Goal: Task Accomplishment & Management: Manage account settings

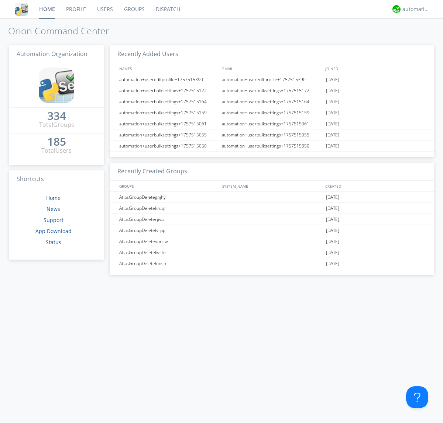
click at [134, 9] on link "Groups" at bounding box center [135, 9] width 32 height 18
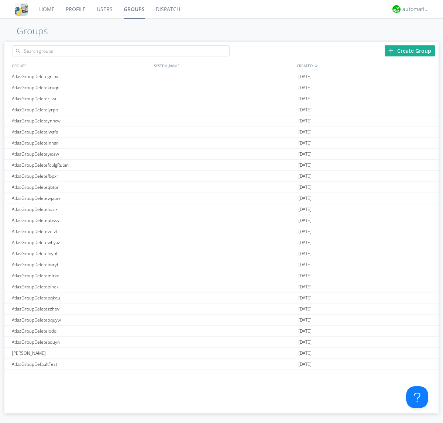
click at [134, 9] on link "Groups" at bounding box center [134, 9] width 32 height 18
click at [410, 51] on div "Create Group" at bounding box center [410, 50] width 50 height 11
click at [134, 9] on link "Groups" at bounding box center [134, 9] width 32 height 18
type input "AtlasGroupDeletegughf"
click at [104, 9] on link "Users" at bounding box center [104, 9] width 27 height 18
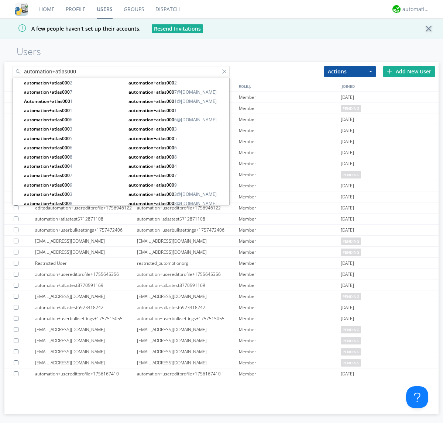
type input "automation+atlas000"
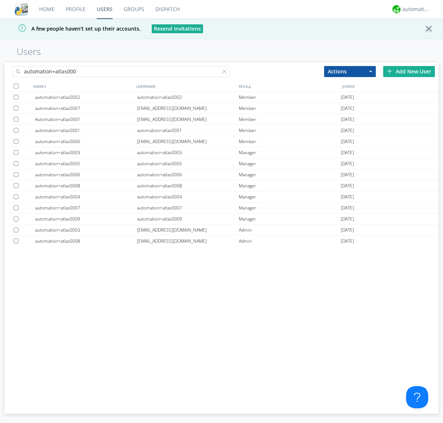
click at [16, 86] on div at bounding box center [16, 86] width 5 height 5
click at [350, 71] on button "Actions" at bounding box center [350, 71] width 52 height 11
click at [350, 84] on link "Add to Group" at bounding box center [350, 84] width 51 height 10
click at [104, 9] on link "Users" at bounding box center [104, 9] width 27 height 18
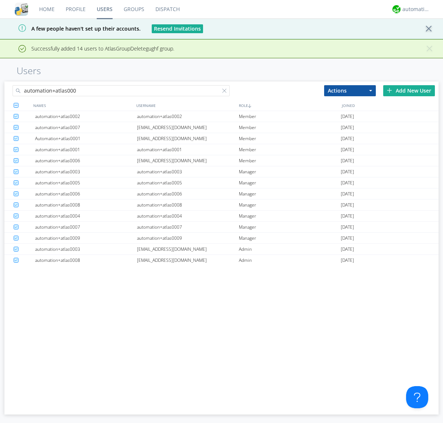
click at [226, 92] on div at bounding box center [225, 92] width 7 height 7
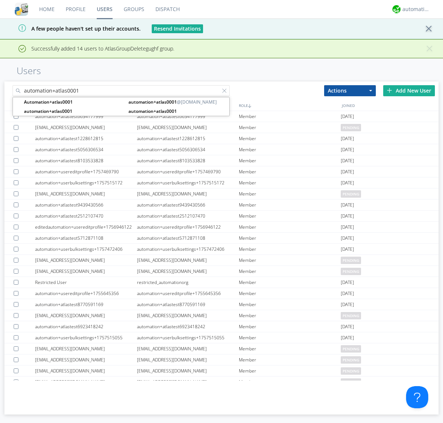
type input "automation+atlas0001"
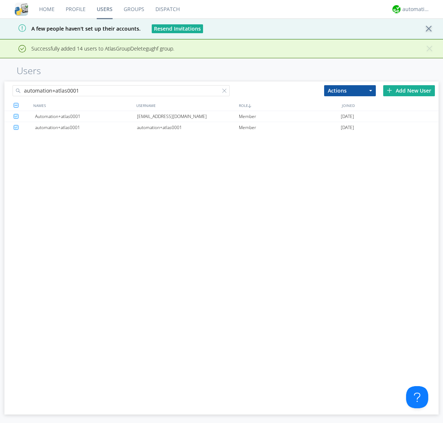
click at [188, 116] on div "[EMAIL_ADDRESS][DOMAIN_NAME]" at bounding box center [188, 116] width 102 height 11
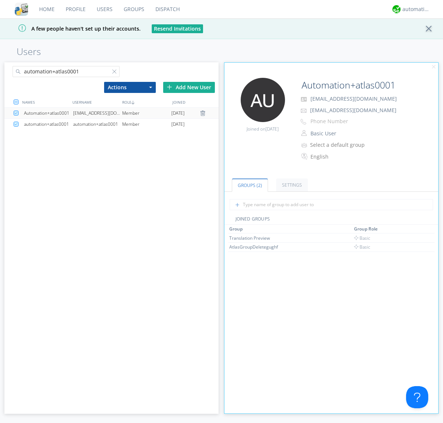
click at [133, 9] on link "Groups" at bounding box center [134, 9] width 32 height 18
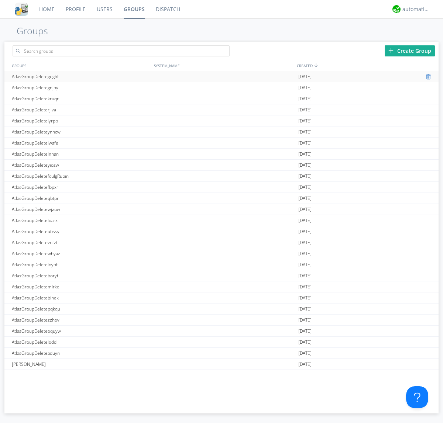
click at [426, 77] on div at bounding box center [429, 77] width 7 height 6
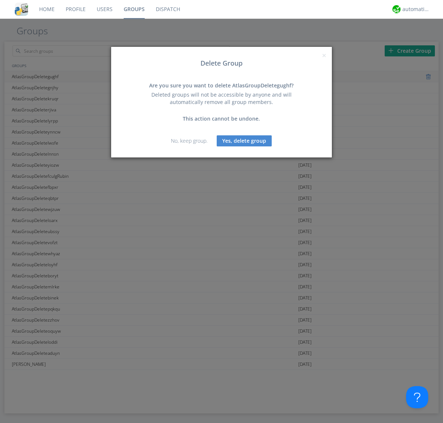
click at [244, 141] on button "Yes, delete group" at bounding box center [244, 140] width 55 height 11
